Goal: Entertainment & Leisure: Consume media (video, audio)

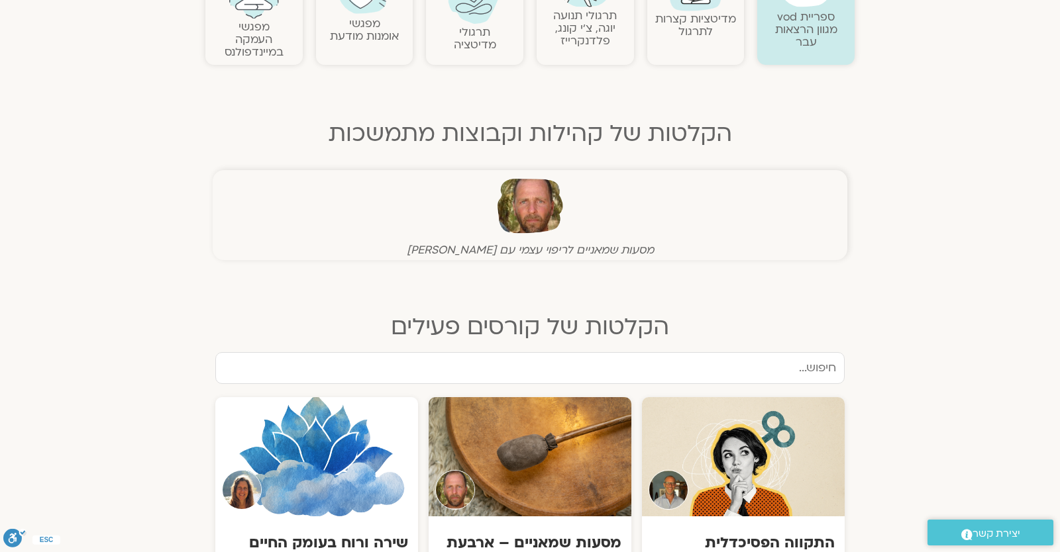
scroll to position [232, 0]
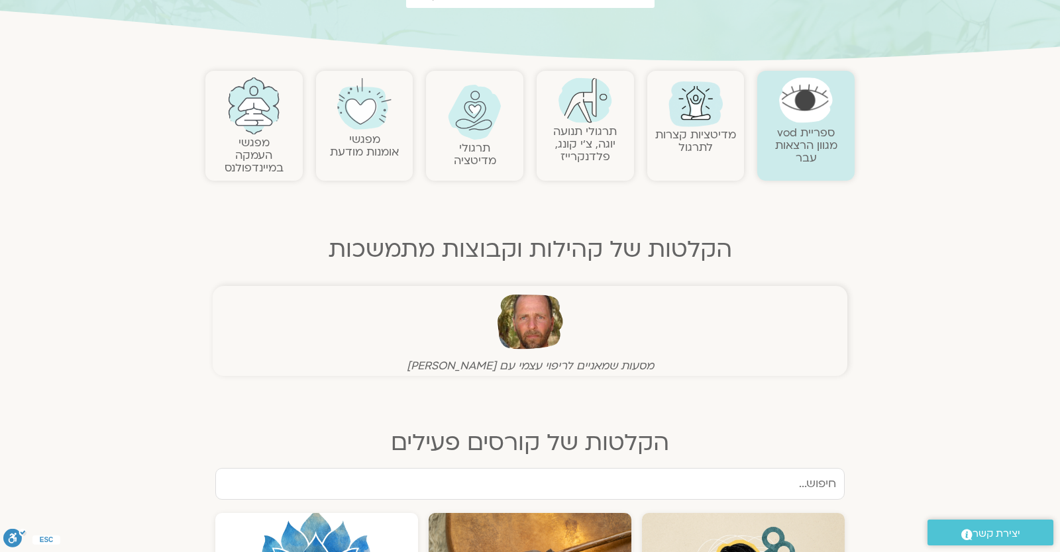
click at [469, 121] on img at bounding box center [475, 112] width 54 height 55
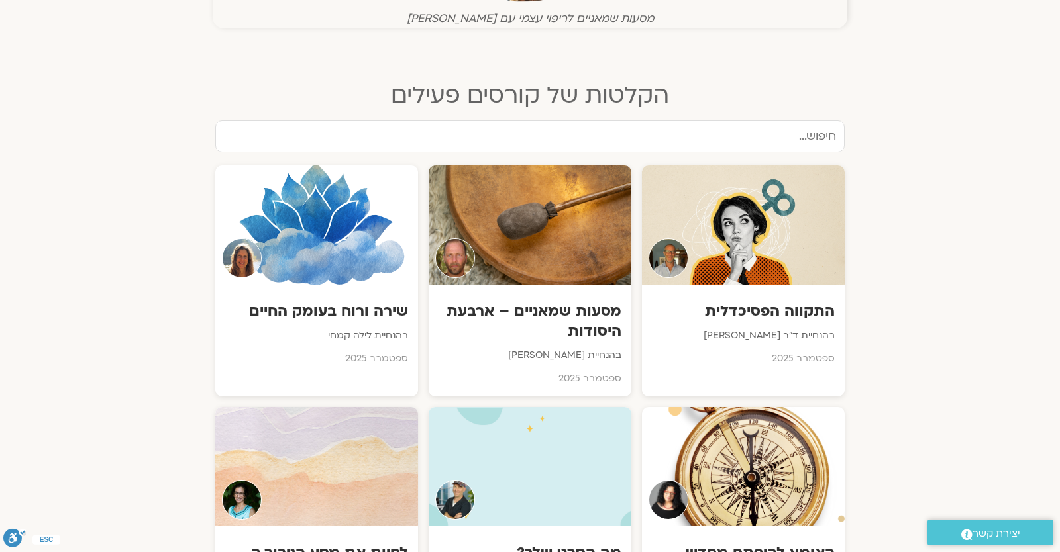
scroll to position [695, 0]
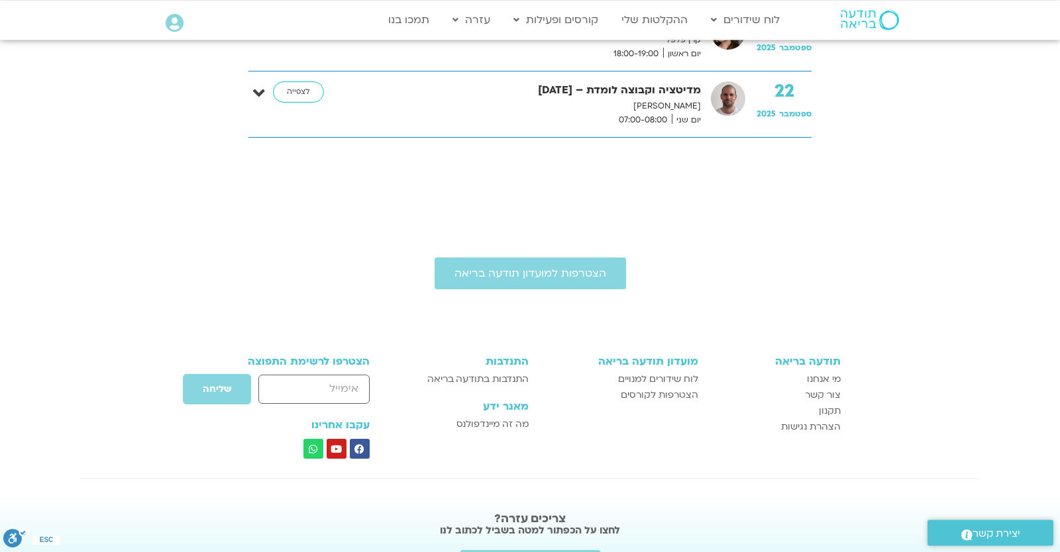
scroll to position [1408, 0]
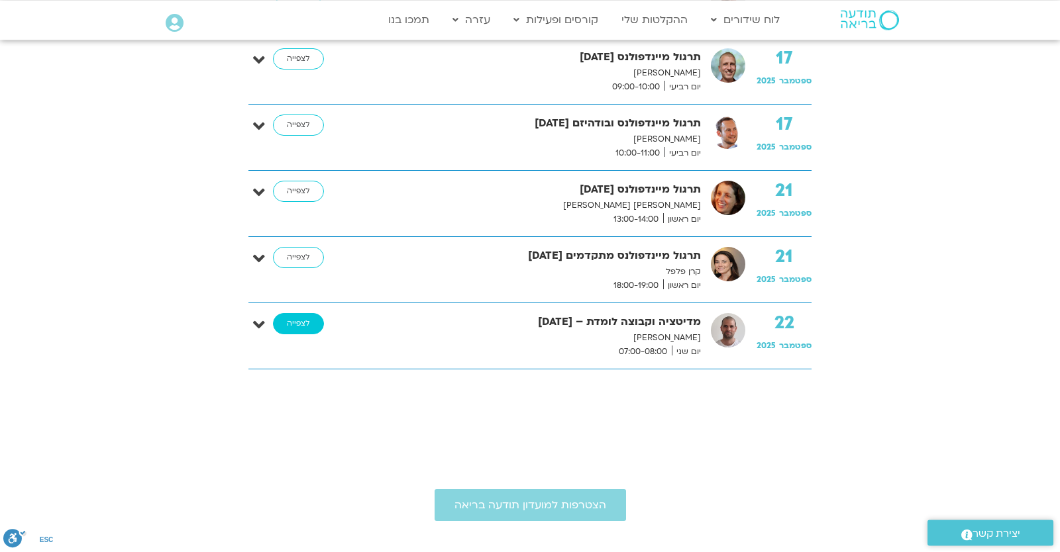
click at [295, 328] on link "לצפייה" at bounding box center [298, 323] width 51 height 21
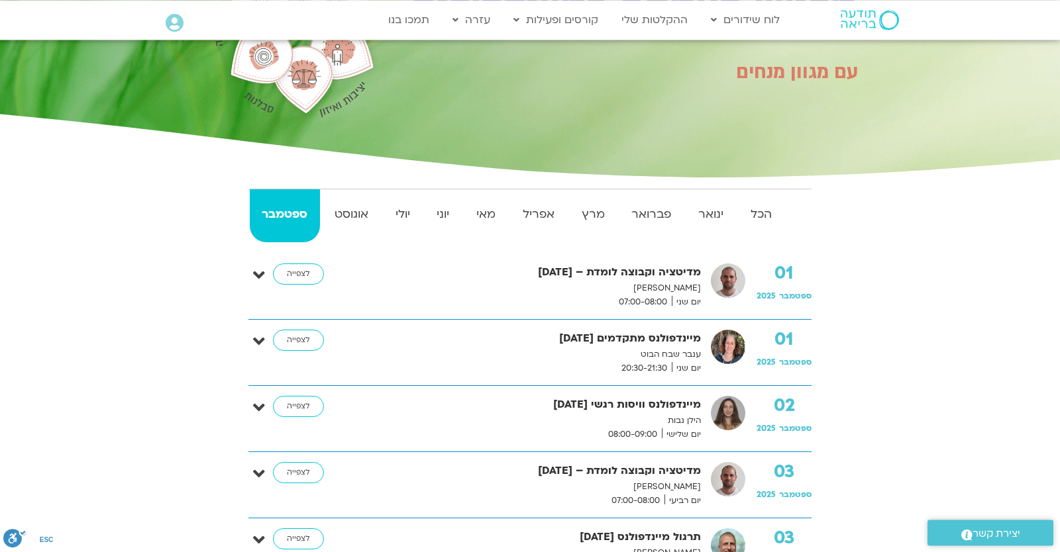
scroll to position [364, 0]
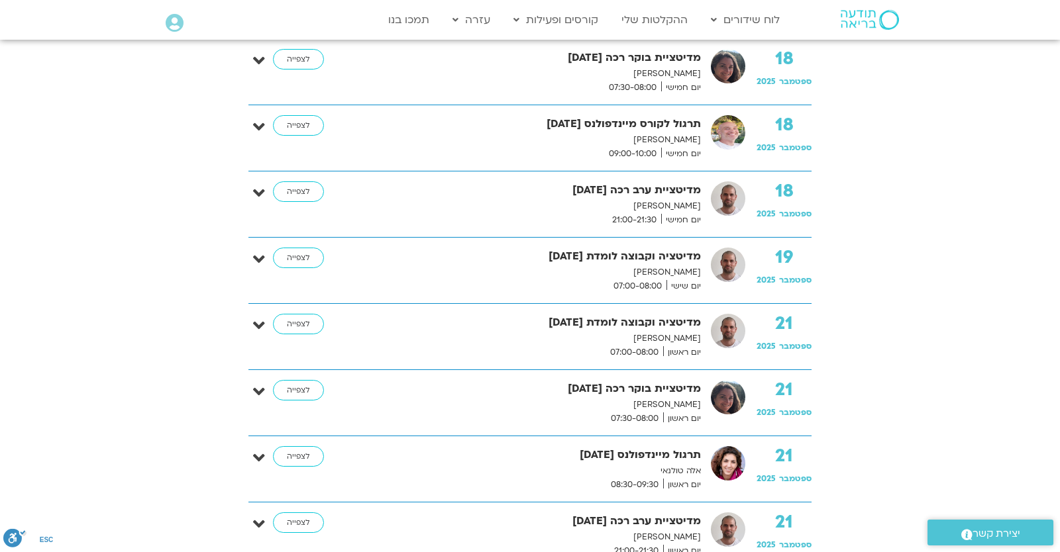
scroll to position [2434, 0]
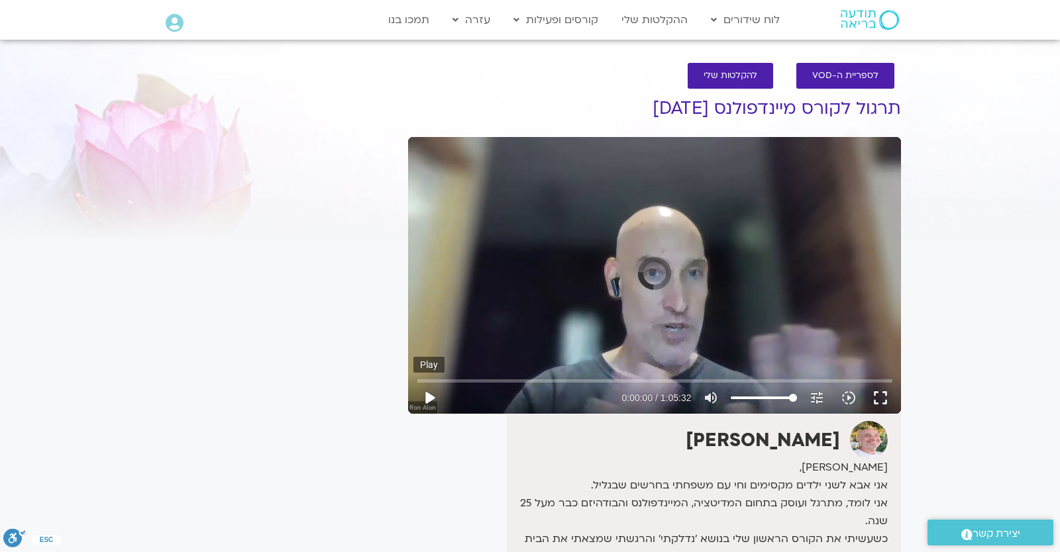
click at [425, 391] on button "play_arrow" at bounding box center [429, 398] width 32 height 32
type input "3.218958"
type input "10.603416"
